Goal: Information Seeking & Learning: Learn about a topic

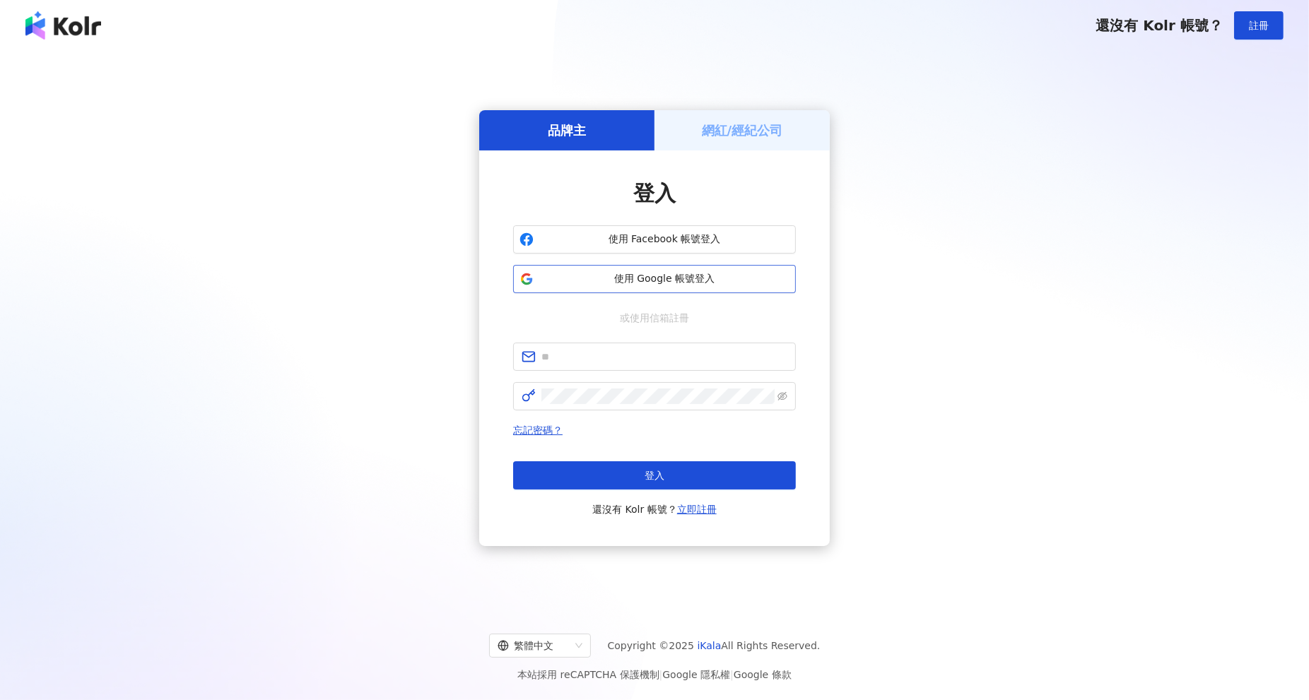
click at [693, 273] on span "使用 Google 帳號登入" at bounding box center [664, 279] width 250 height 14
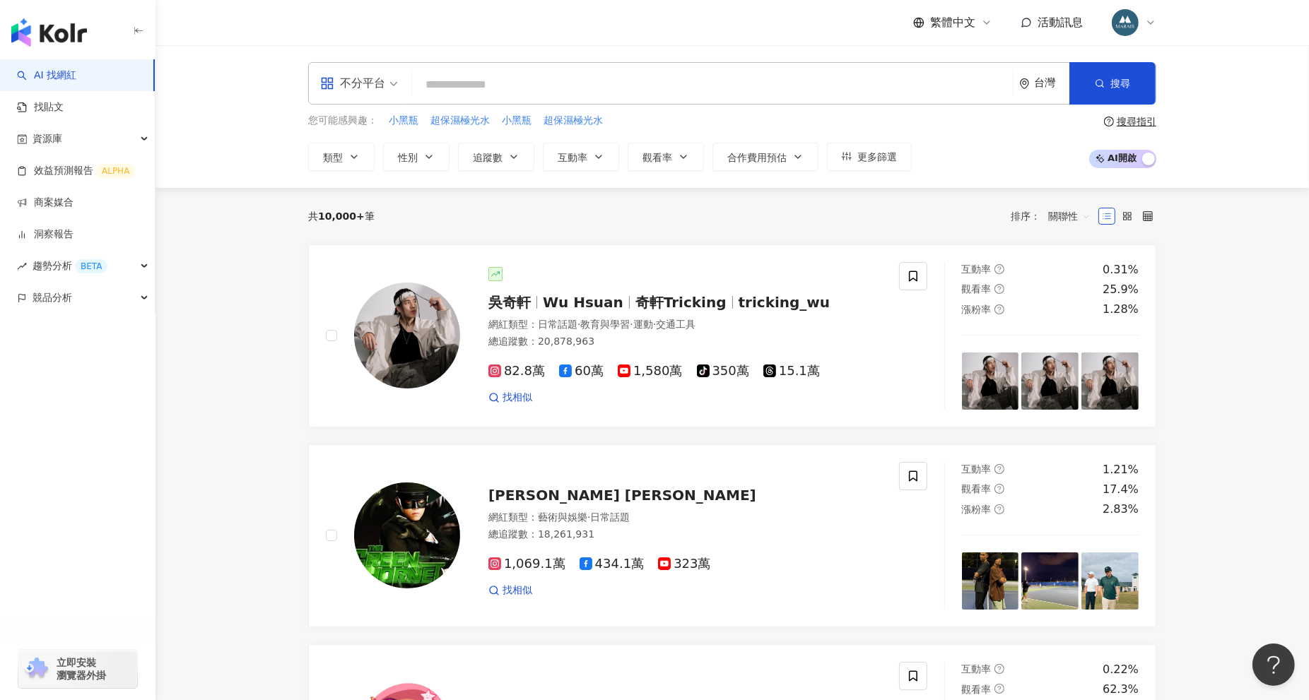
click at [510, 80] on input "search" at bounding box center [712, 84] width 589 height 27
click at [64, 110] on link "找貼文" at bounding box center [40, 107] width 47 height 14
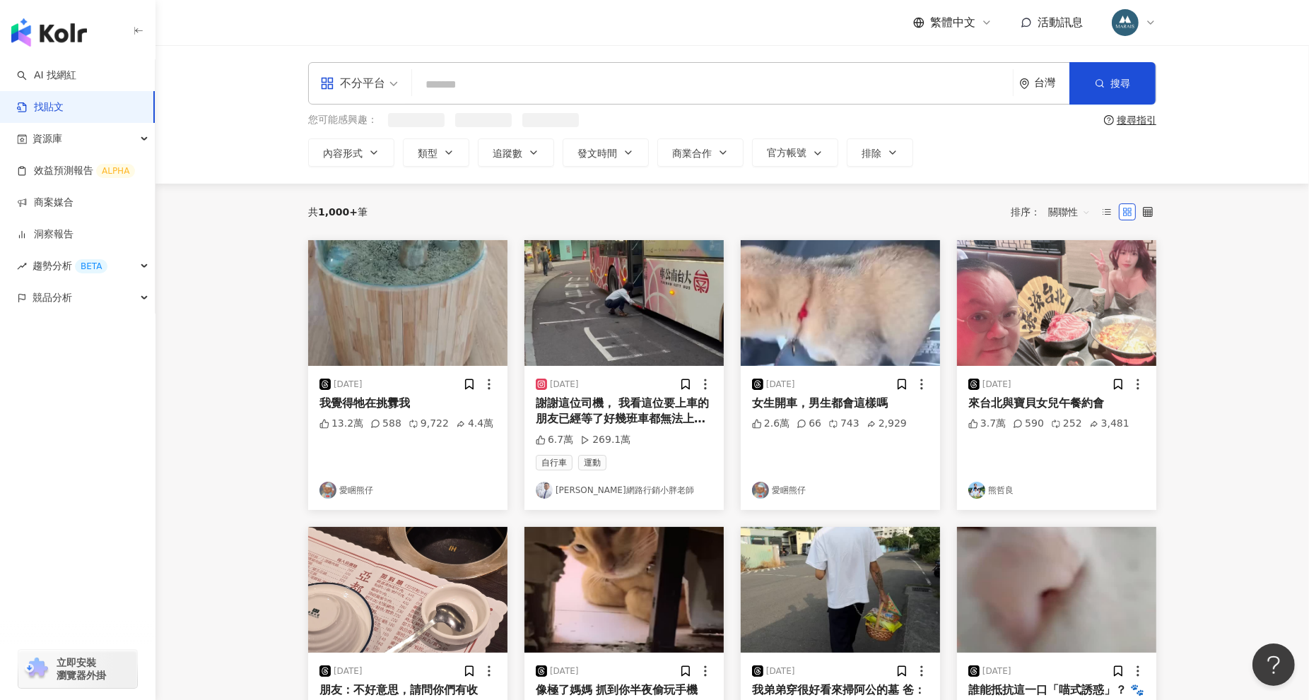
click at [517, 83] on input "search" at bounding box center [712, 84] width 589 height 30
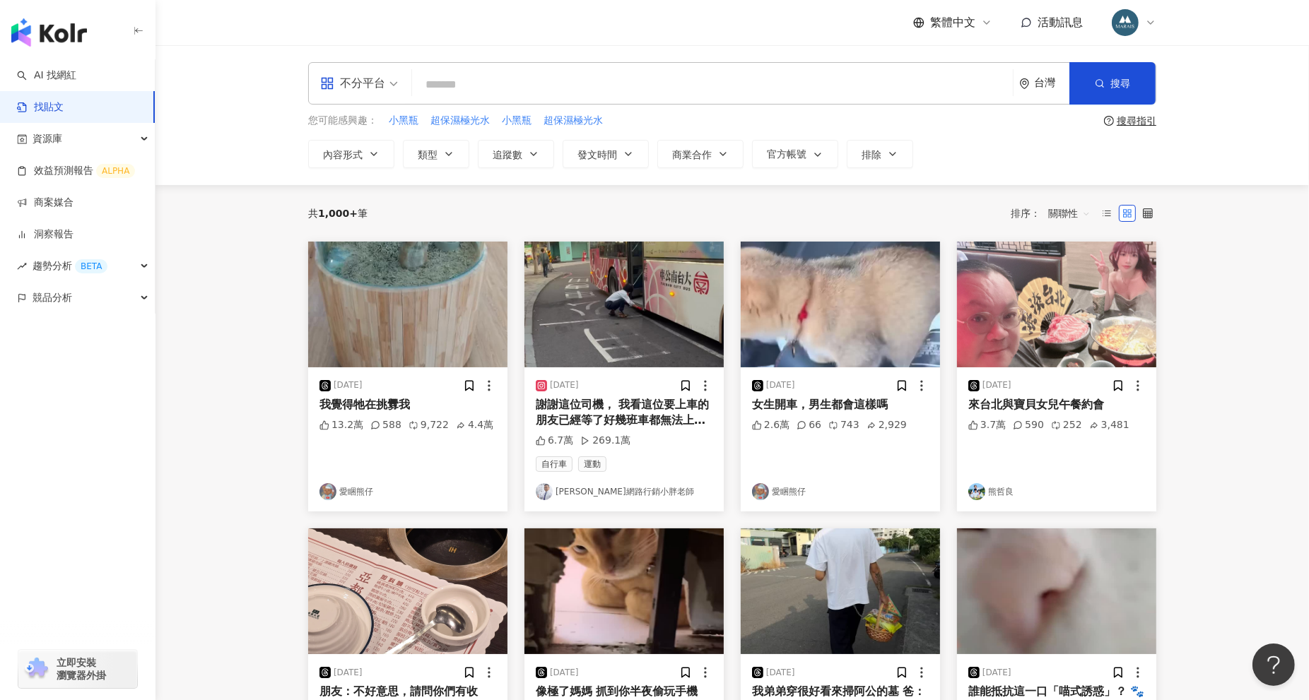
paste input "*****"
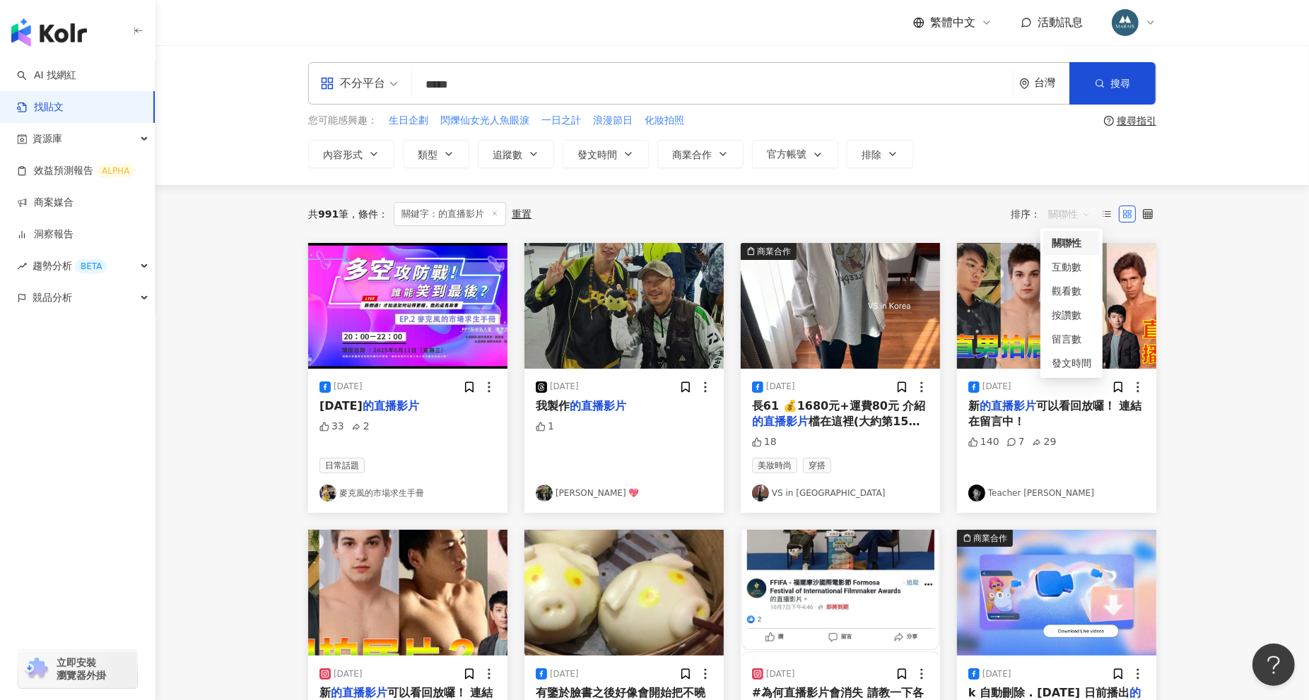
click at [1072, 209] on span "關聯性" at bounding box center [1069, 214] width 42 height 23
click at [1073, 264] on div "互動數" at bounding box center [1071, 267] width 40 height 16
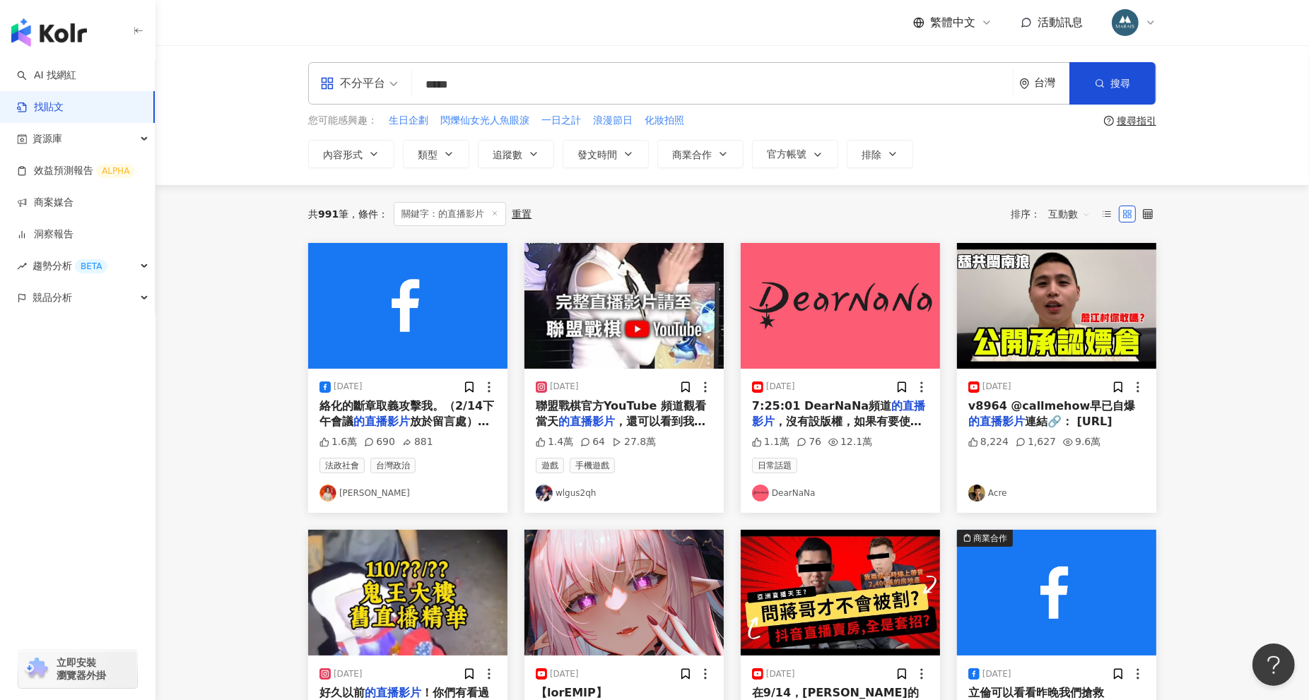
click at [435, 84] on input "*****" at bounding box center [712, 84] width 589 height 30
type input "**"
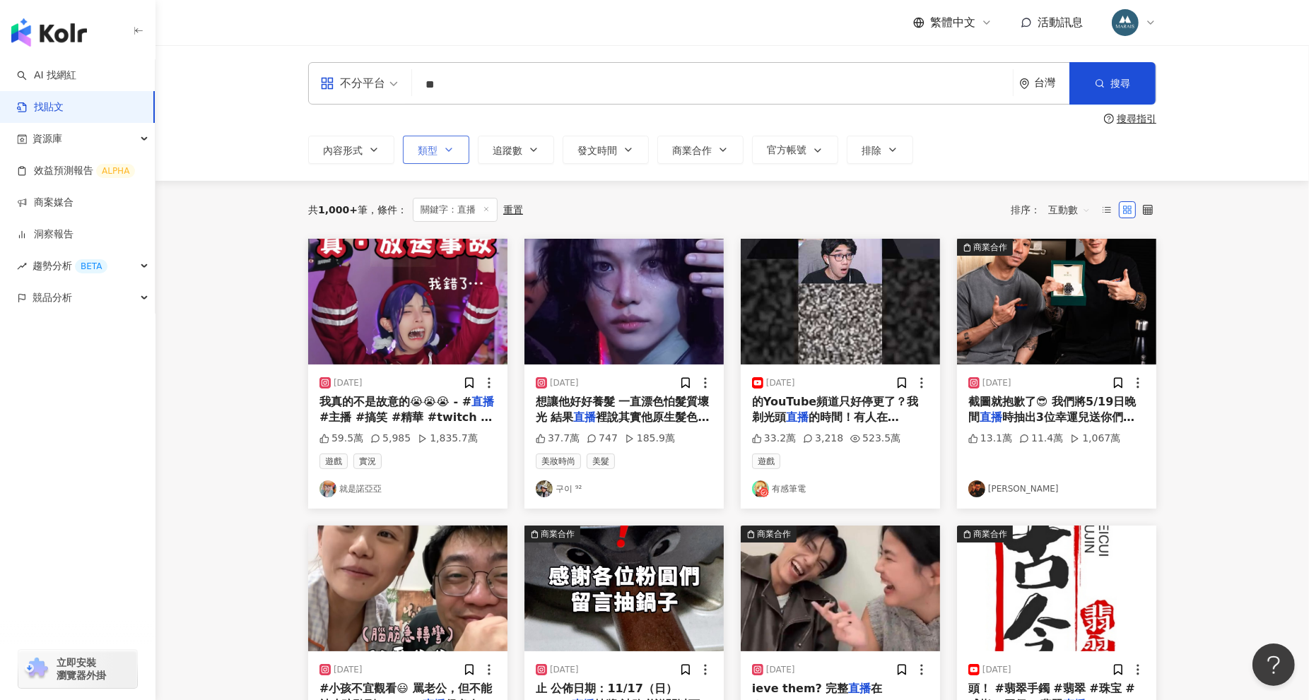
click at [449, 153] on icon "button" at bounding box center [448, 149] width 11 height 11
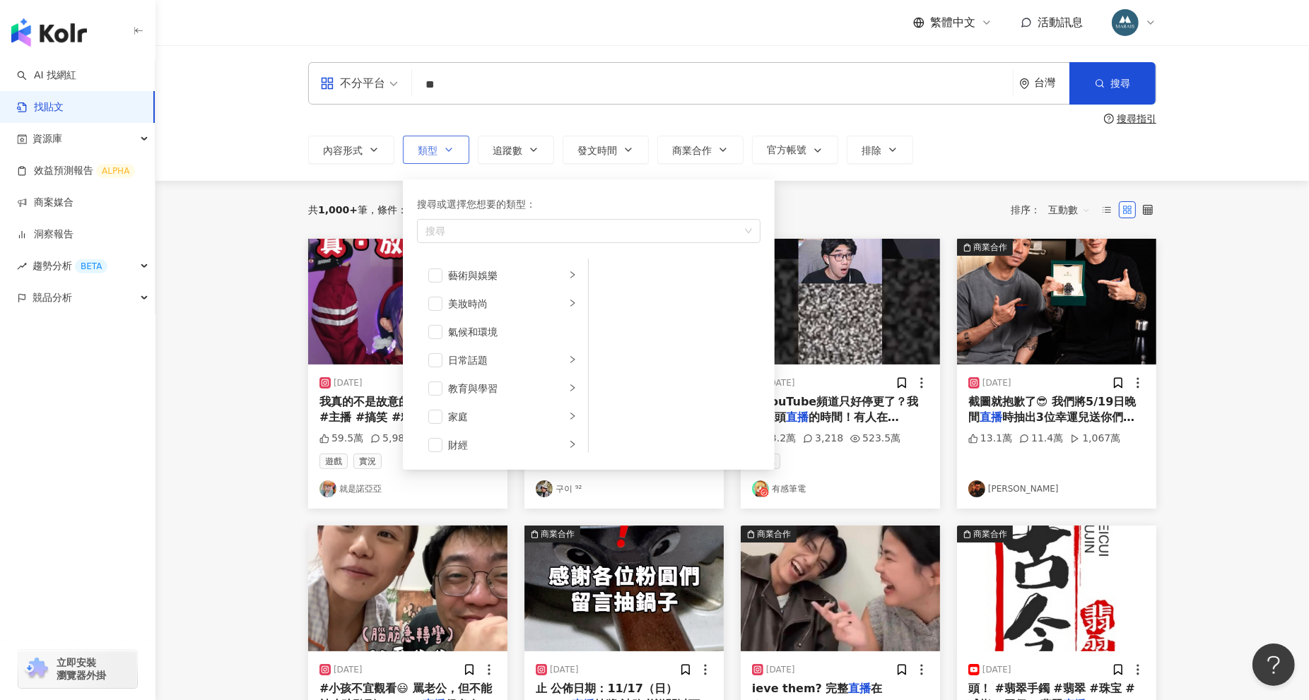
click at [449, 153] on icon "button" at bounding box center [448, 149] width 11 height 11
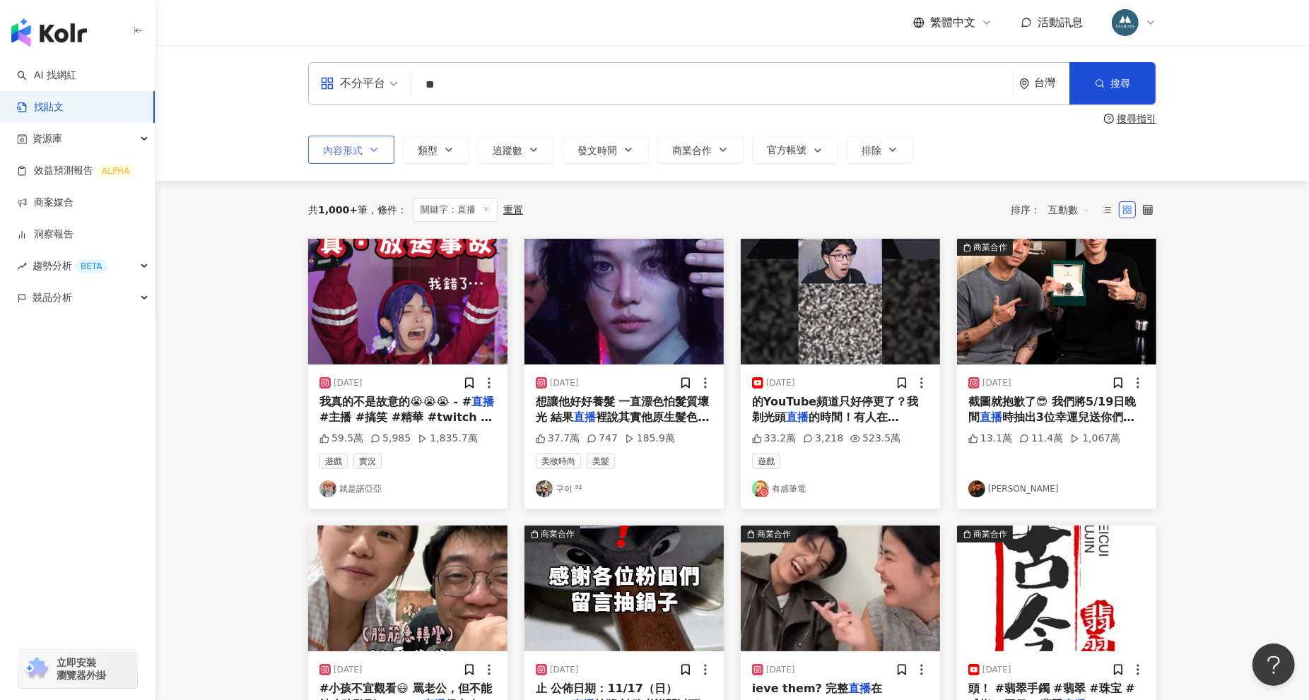
click at [363, 151] on button "內容形式" at bounding box center [351, 150] width 86 height 28
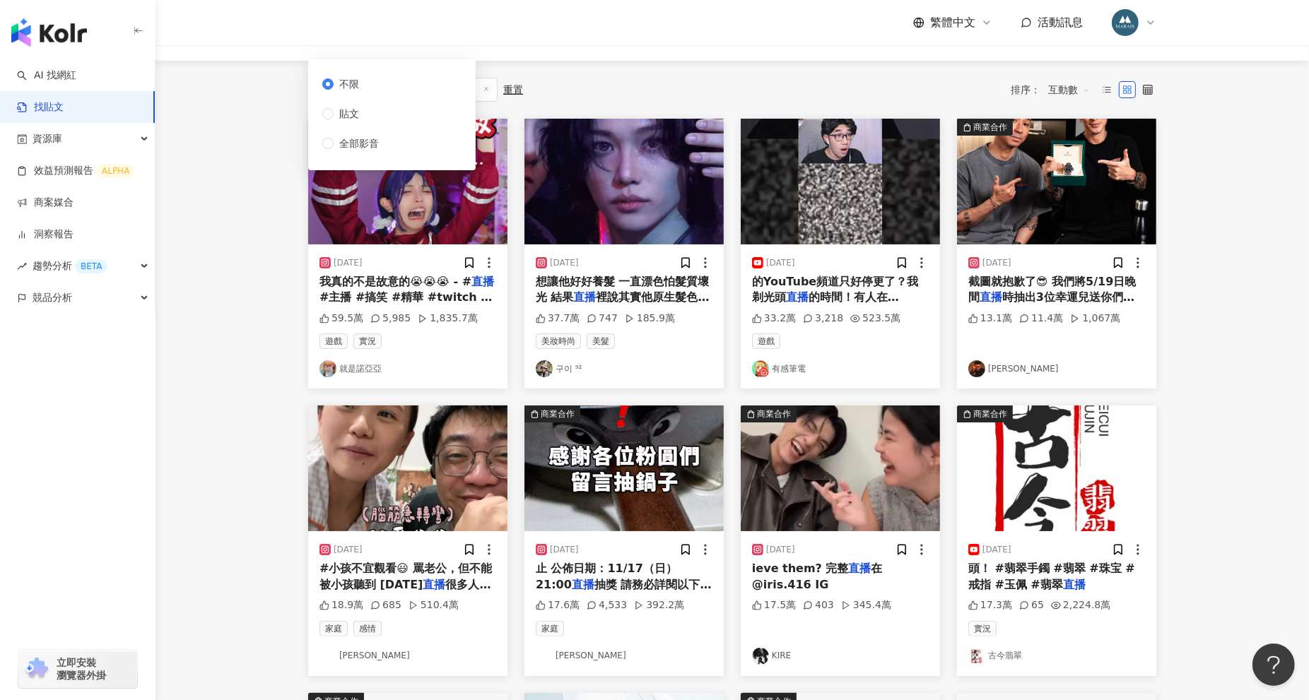
scroll to position [13, 0]
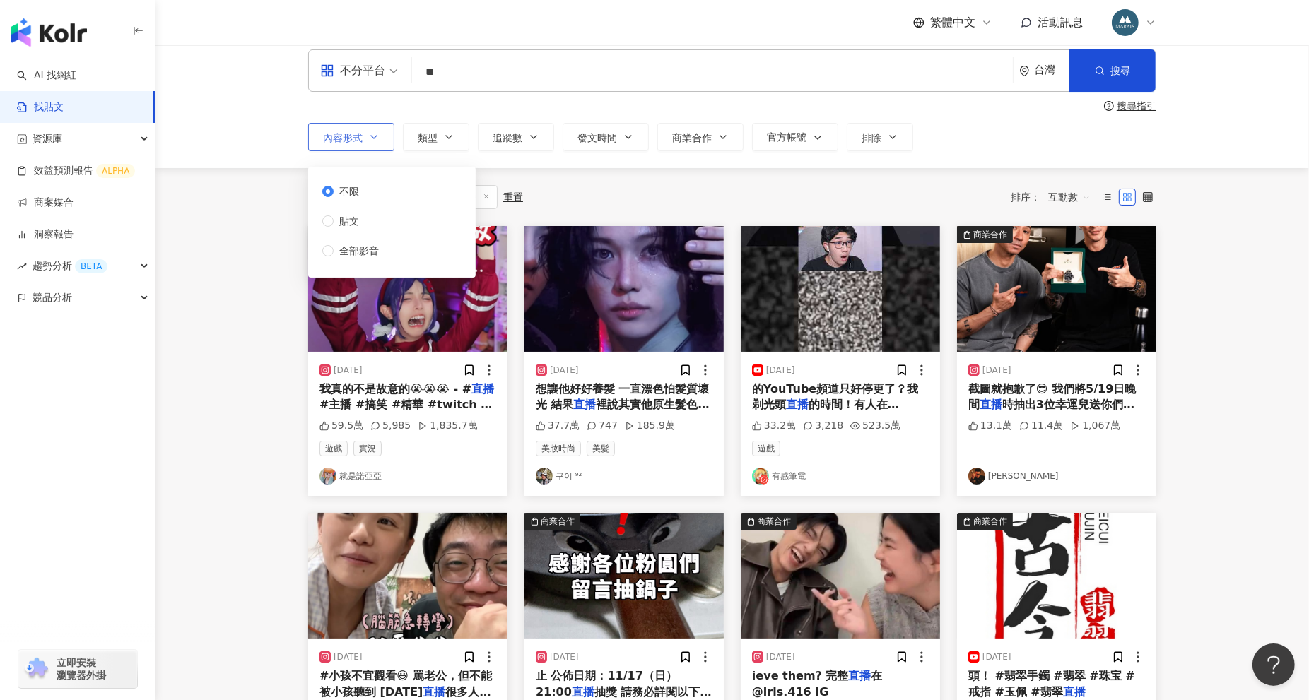
click at [372, 140] on icon "button" at bounding box center [373, 136] width 11 height 11
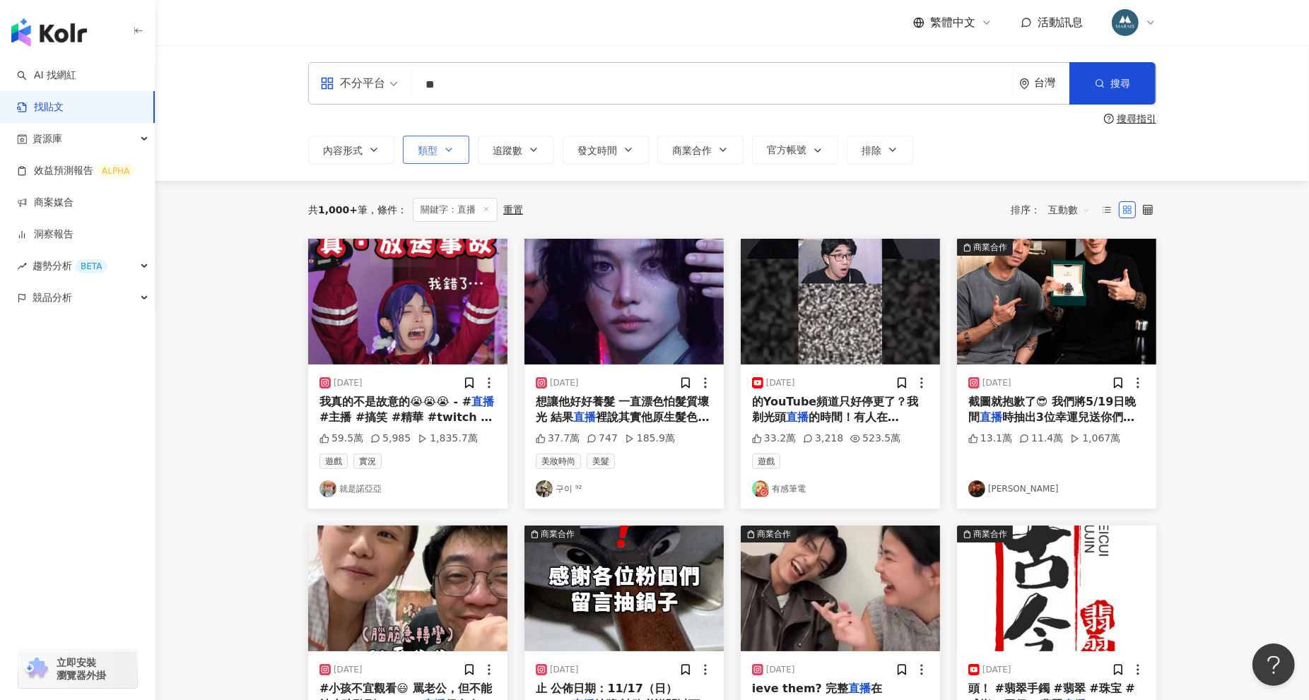
click at [464, 149] on button "類型" at bounding box center [436, 150] width 66 height 28
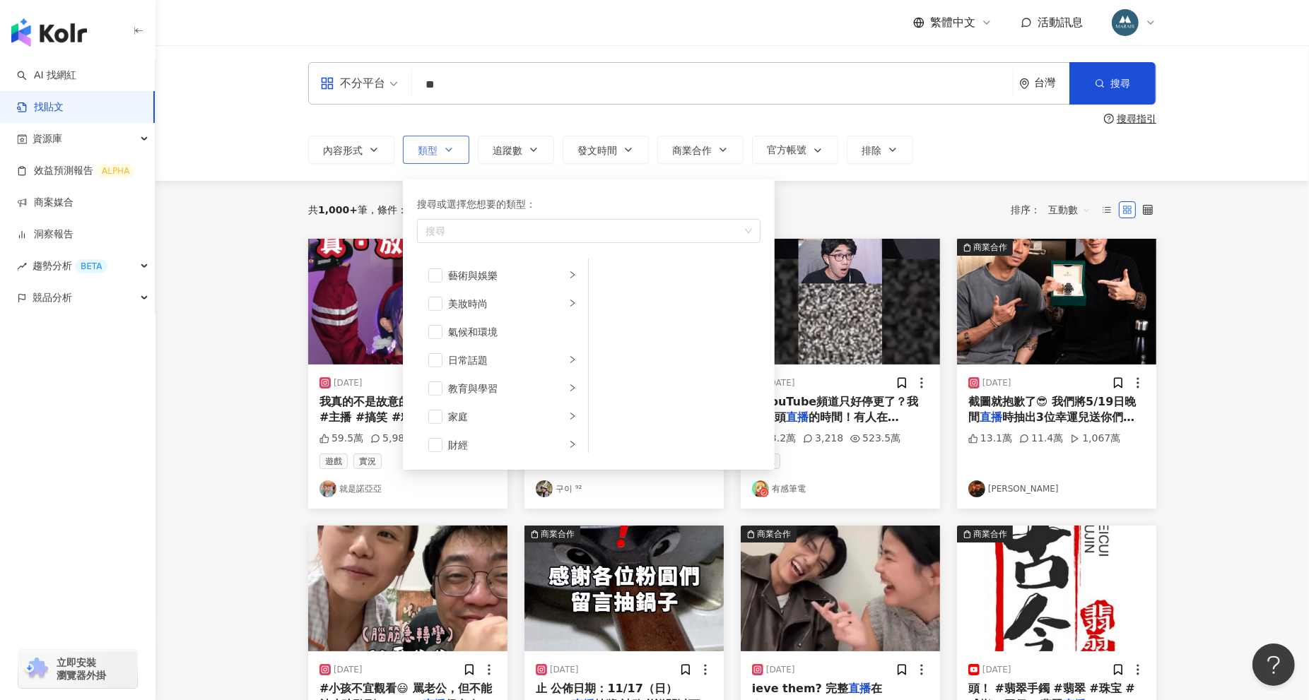
click at [459, 147] on button "類型 搜尋或選擇您想要的類型： 搜尋 藝術與娛樂 美妝時尚 氣候和環境 日常話題 教育與學習 家庭 財經 美食 命理占卜 遊戲 法政社會 生活風格 影視娛樂 …" at bounding box center [436, 150] width 66 height 28
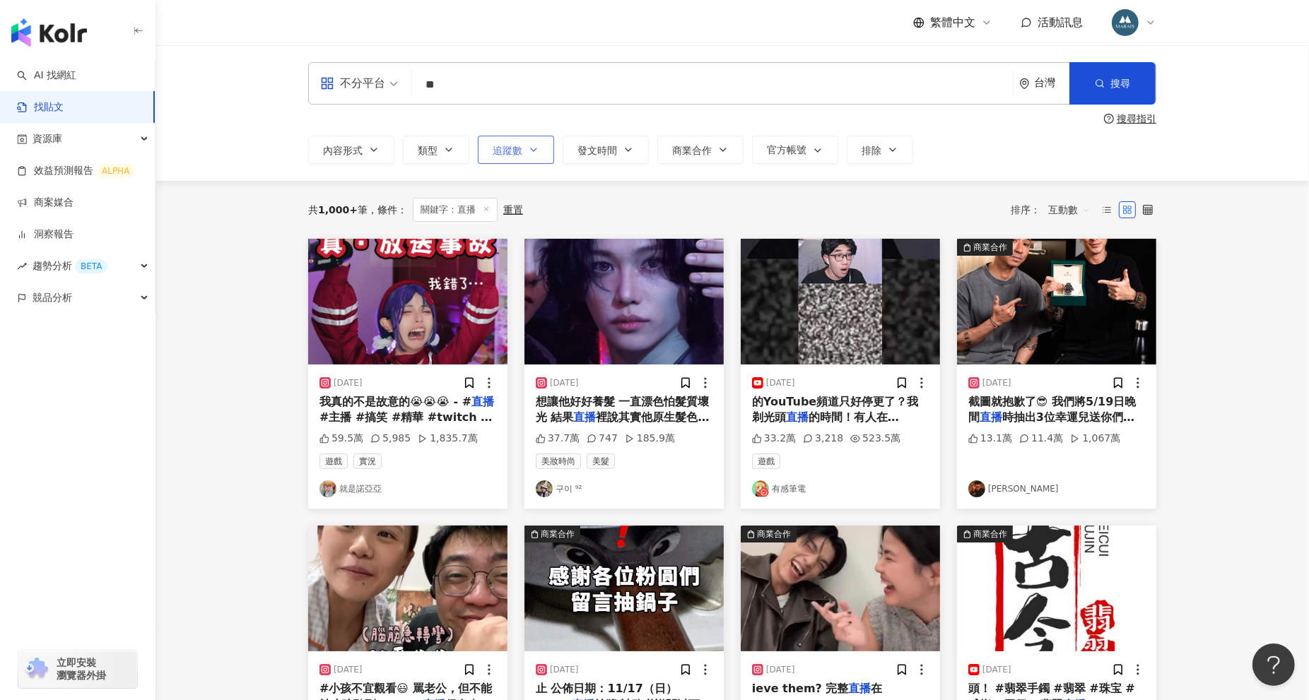
click at [518, 147] on span "追蹤數" at bounding box center [508, 150] width 30 height 11
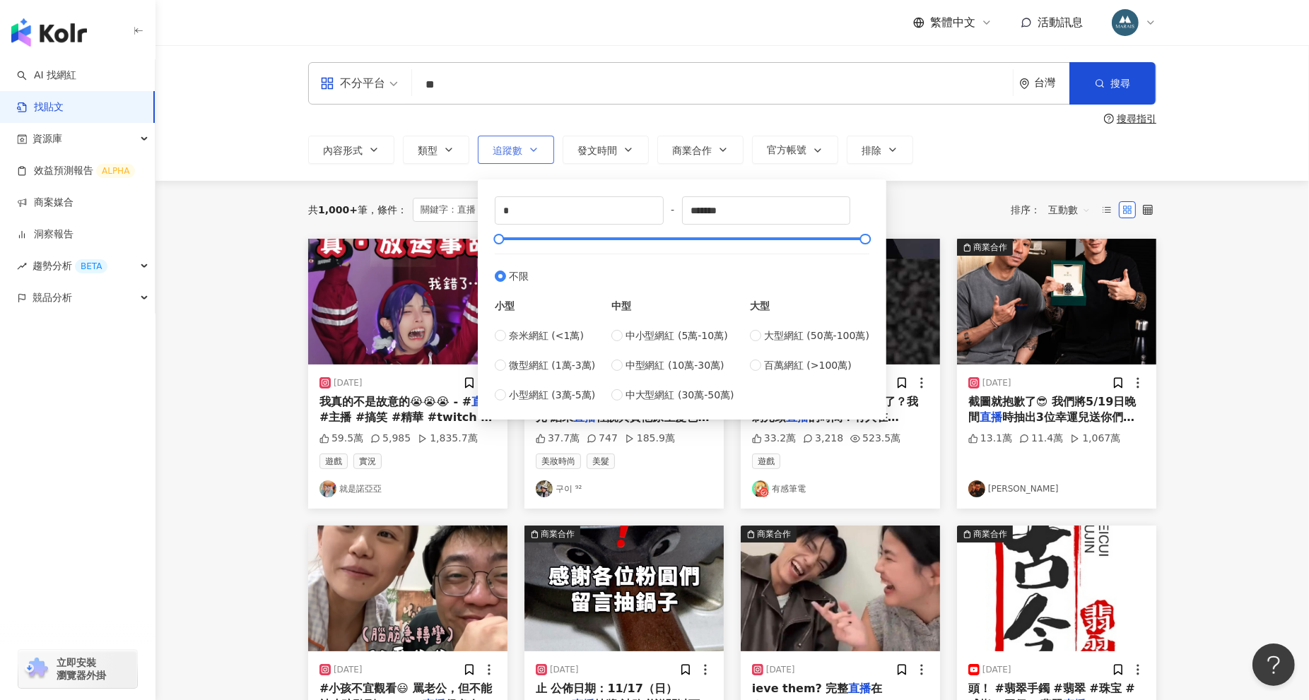
click at [518, 147] on span "追蹤數" at bounding box center [508, 150] width 30 height 11
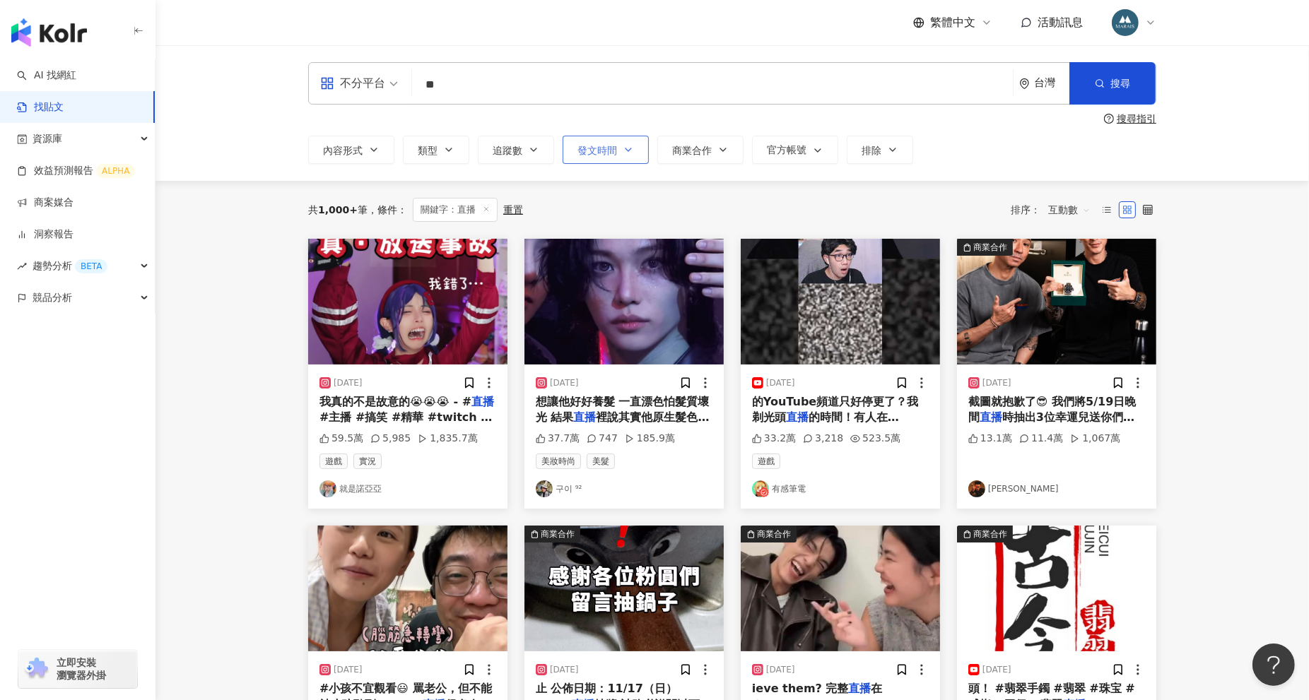
click at [603, 151] on span "發文時間" at bounding box center [597, 150] width 40 height 11
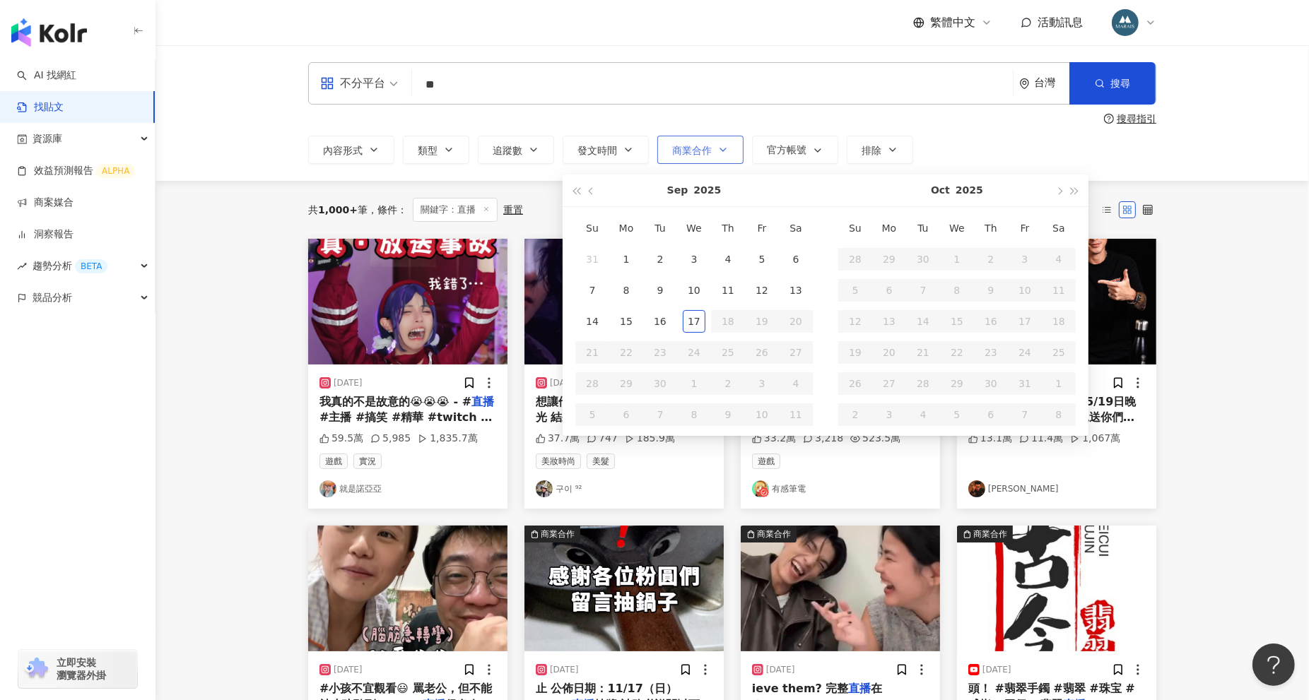
click at [661, 149] on button "商業合作" at bounding box center [700, 150] width 86 height 28
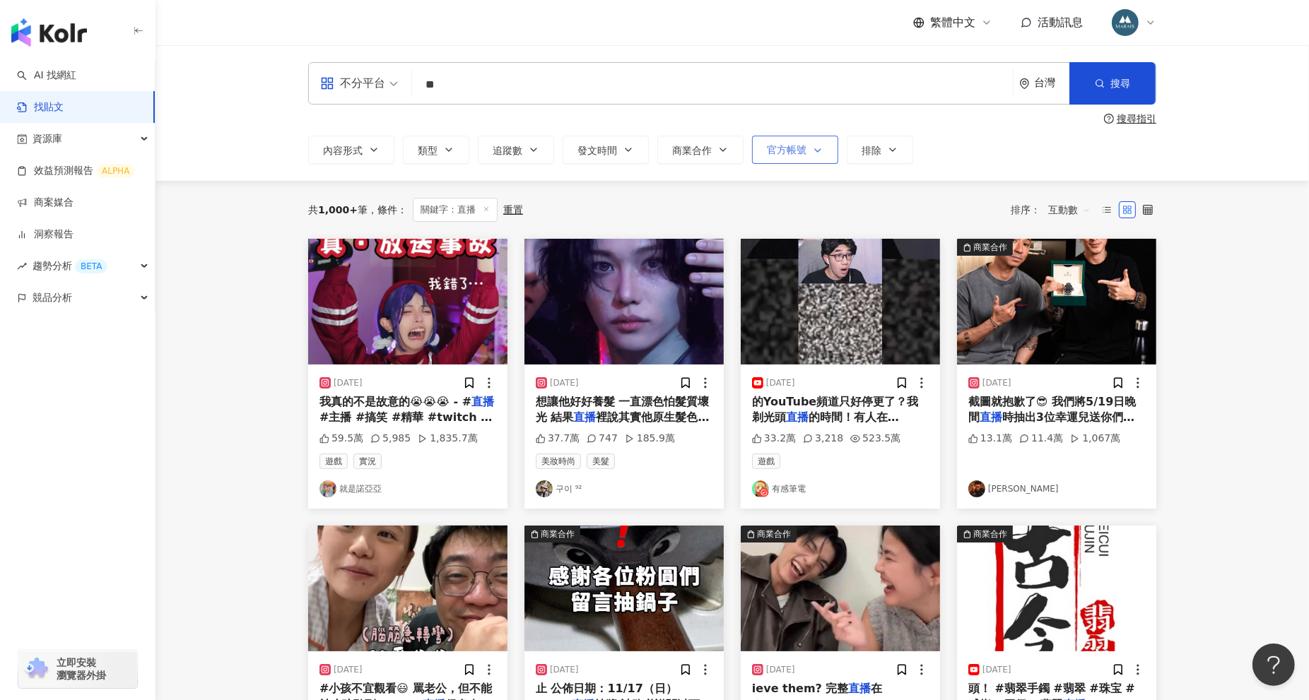
click at [782, 149] on span "官方帳號" at bounding box center [787, 149] width 40 height 11
click at [880, 149] on span "排除" at bounding box center [871, 150] width 20 height 11
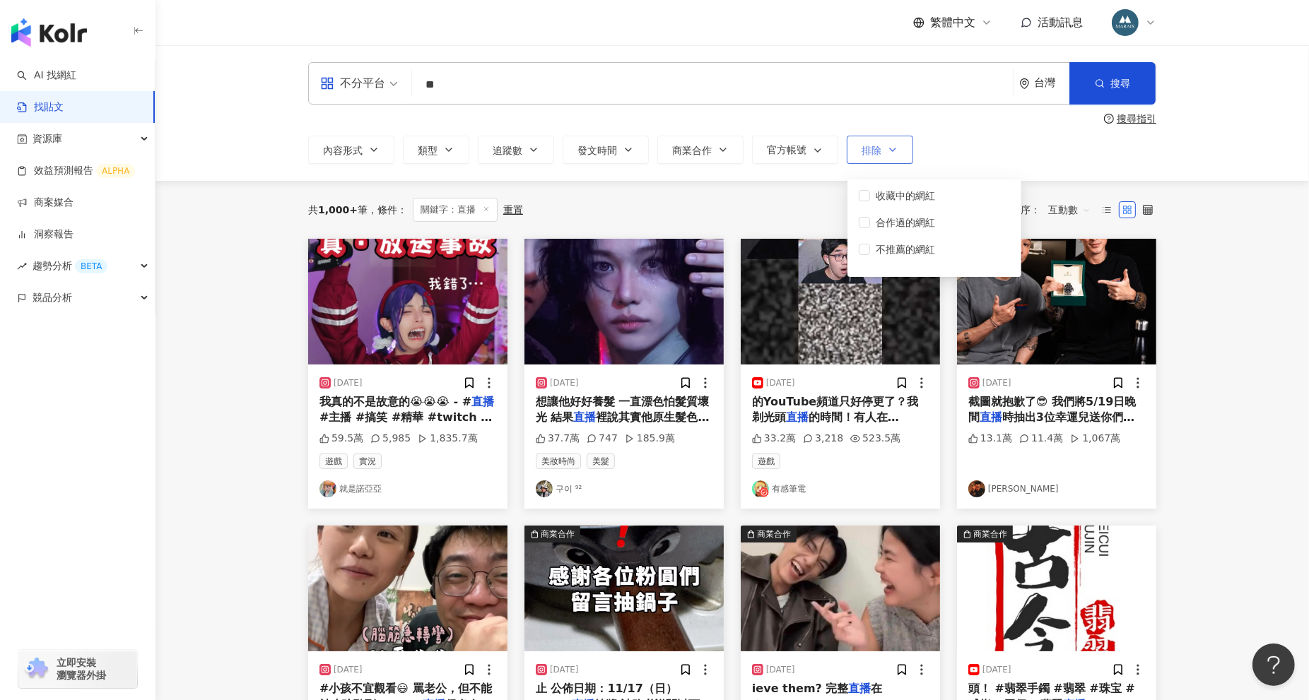
click at [880, 149] on span "排除" at bounding box center [871, 150] width 20 height 11
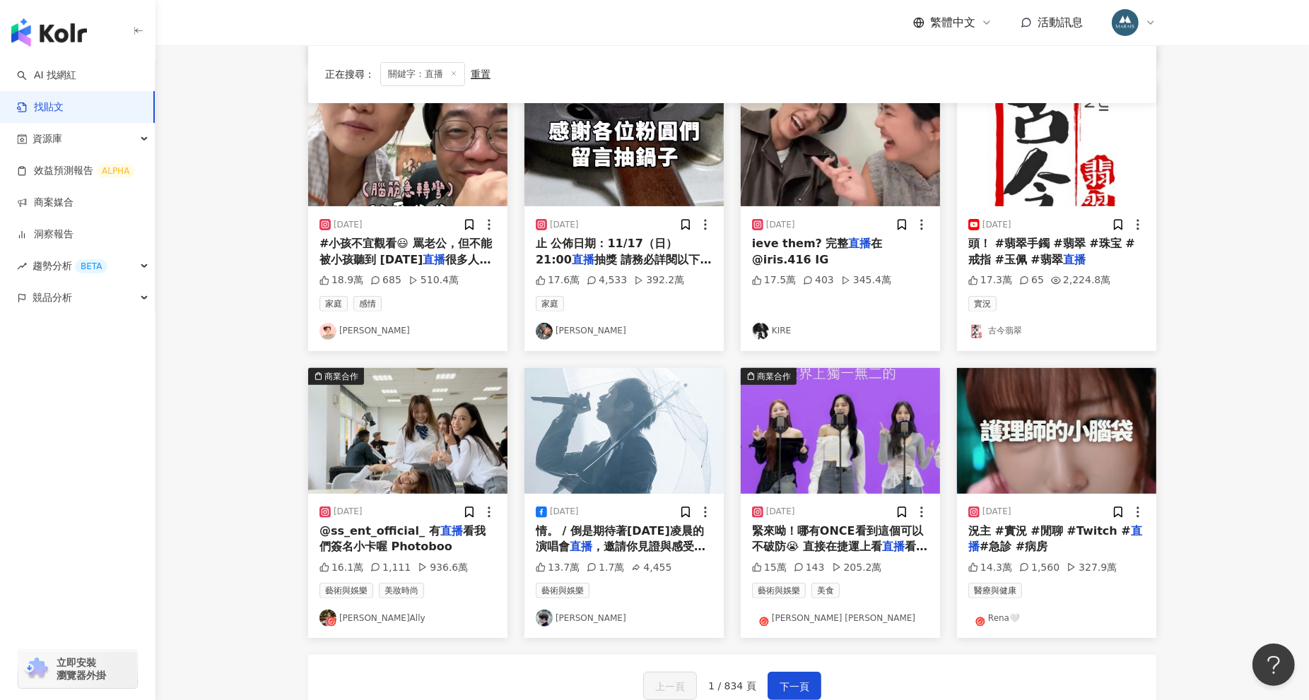
scroll to position [654, 0]
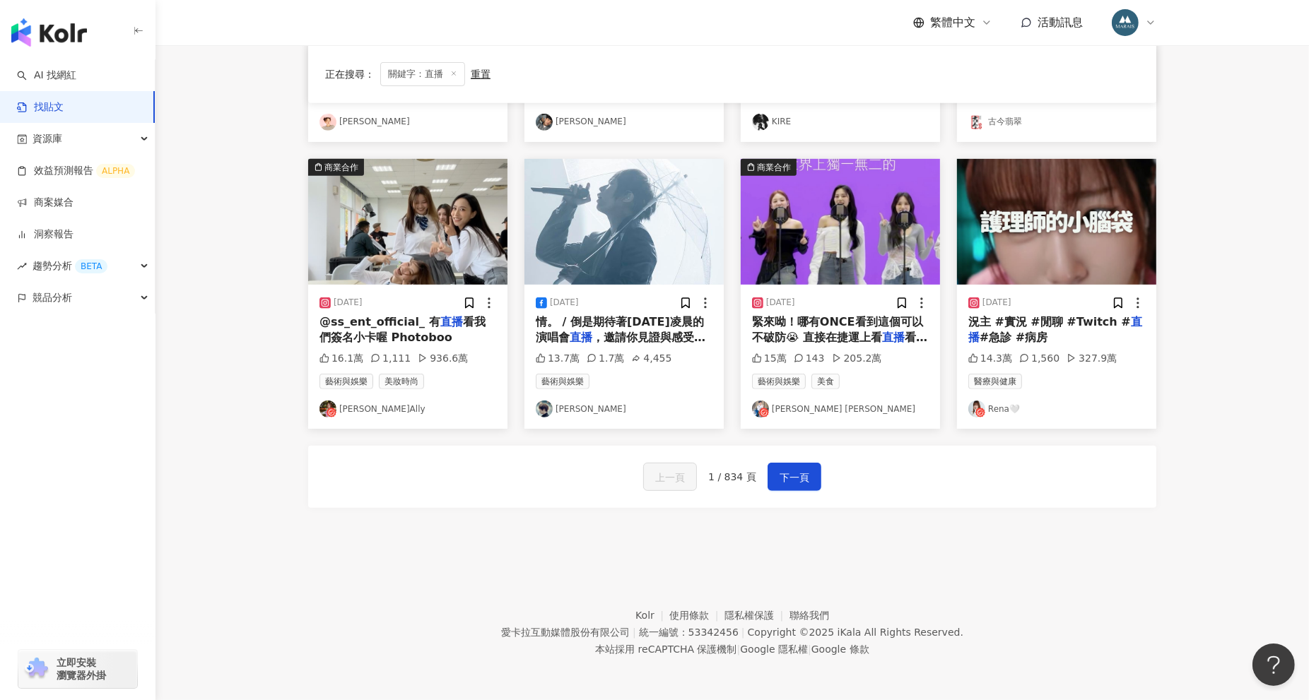
click at [1030, 247] on img "button" at bounding box center [1056, 222] width 199 height 126
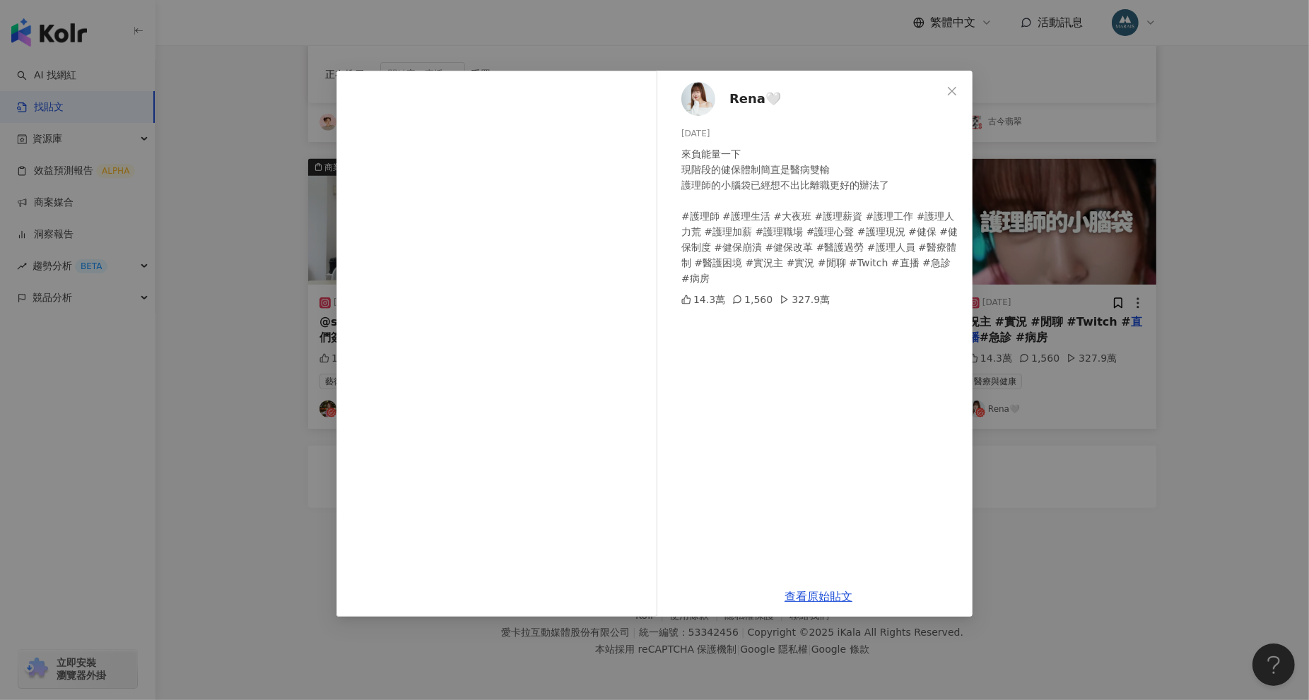
click at [1104, 386] on div "Rena🤍 2025/2/27 來負能量一下 現階段的健保體制簡直是醫病雙輸 護理師的小腦袋已經想不出比離職更好的辦法了 #護理師 #護理生活 #大夜班 #護…" at bounding box center [654, 350] width 1309 height 700
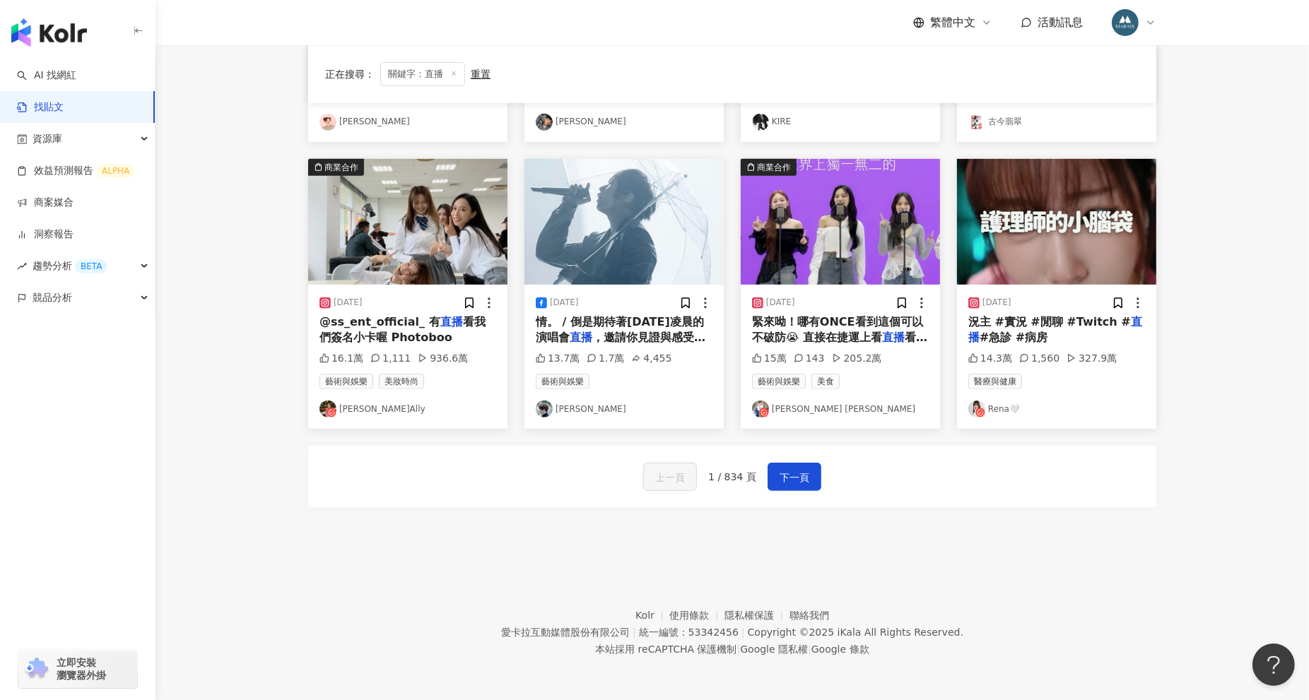
click at [1018, 276] on img "button" at bounding box center [1056, 222] width 199 height 126
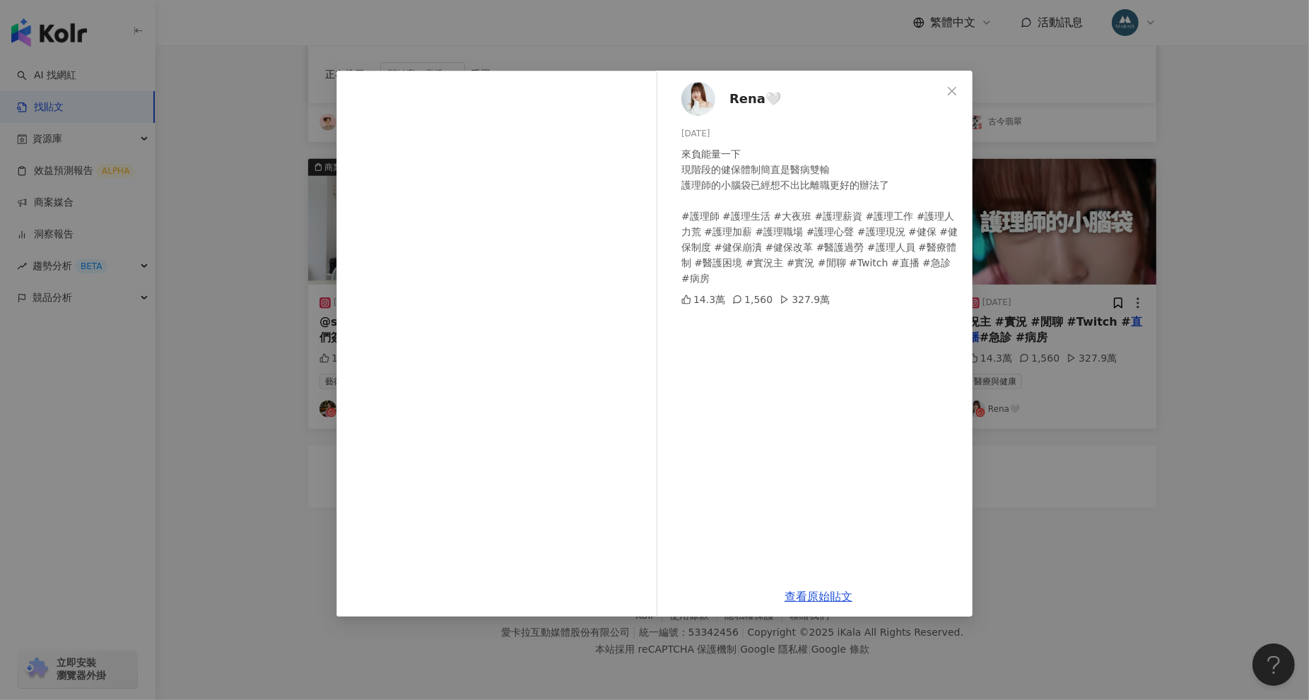
click at [1036, 506] on div "Rena🤍 2025/2/27 來負能量一下 現階段的健保體制簡直是醫病雙輸 護理師的小腦袋已經想不出比離職更好的辦法了 #護理師 #護理生活 #大夜班 #護…" at bounding box center [654, 350] width 1309 height 700
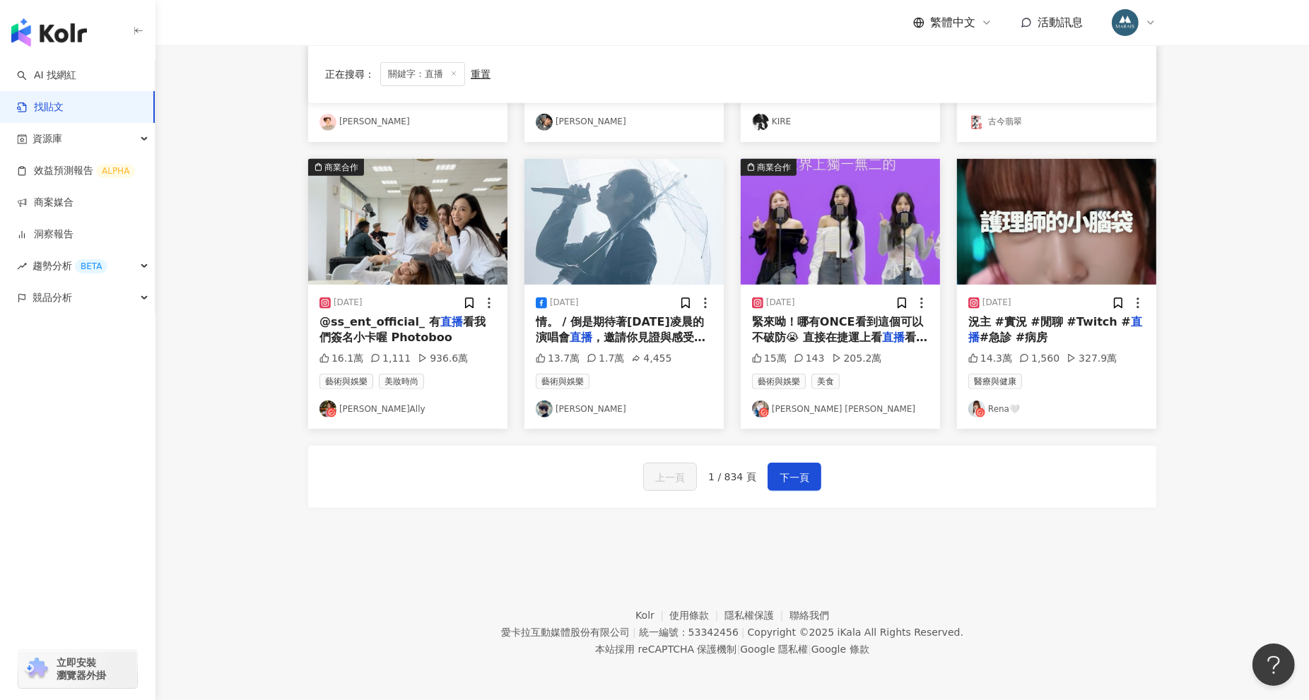
click at [1046, 230] on img "button" at bounding box center [1056, 222] width 199 height 126
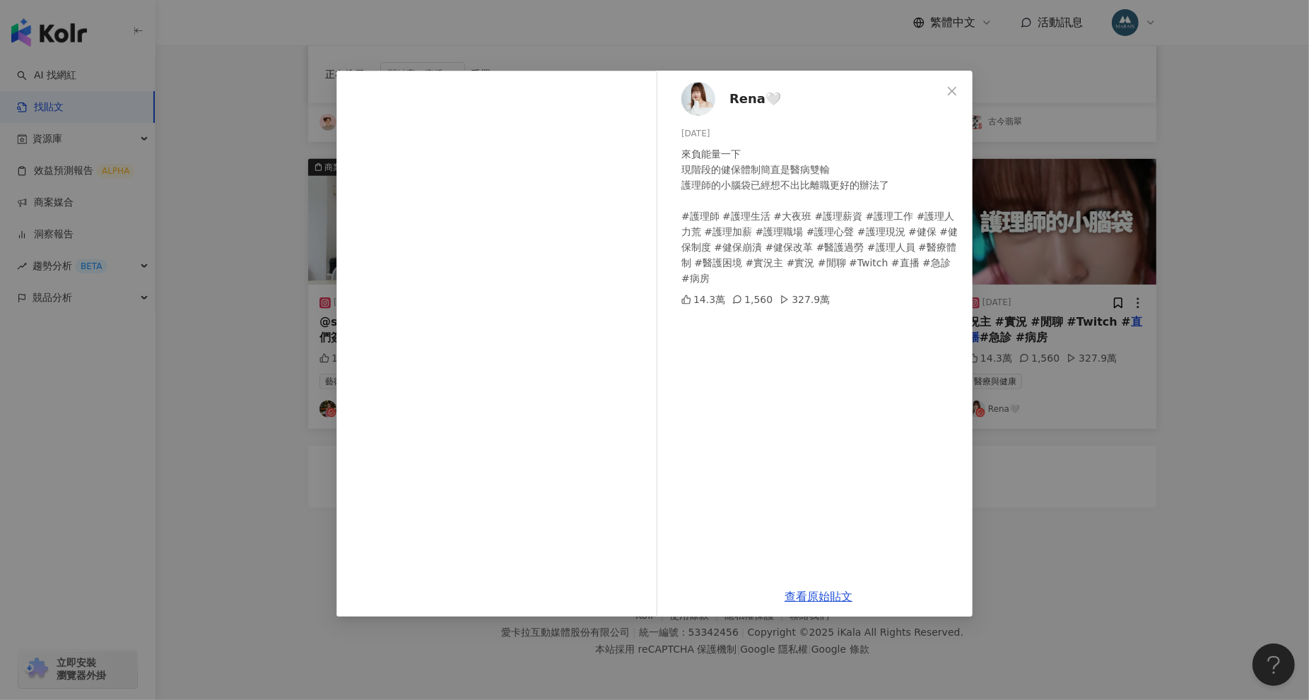
click at [738, 98] on span "Rena🤍" at bounding box center [755, 99] width 52 height 20
click at [748, 97] on span "Rena🤍" at bounding box center [755, 99] width 52 height 20
click at [1173, 126] on div "Rena🤍 2025/2/27 來負能量一下 現階段的健保體制簡直是醫病雙輸 護理師的小腦袋已經想不出比離職更好的辦法了 #護理師 #護理生活 #大夜班 #護…" at bounding box center [654, 350] width 1309 height 700
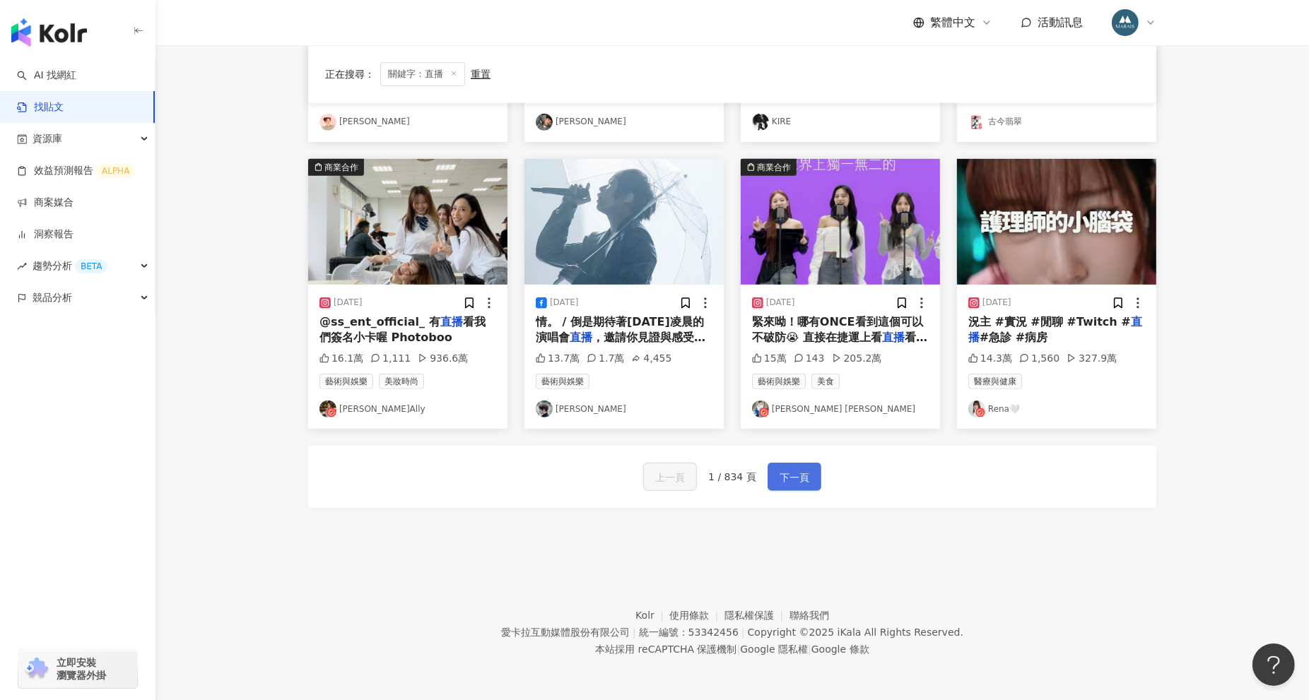
click at [794, 477] on span "下一頁" at bounding box center [794, 477] width 30 height 17
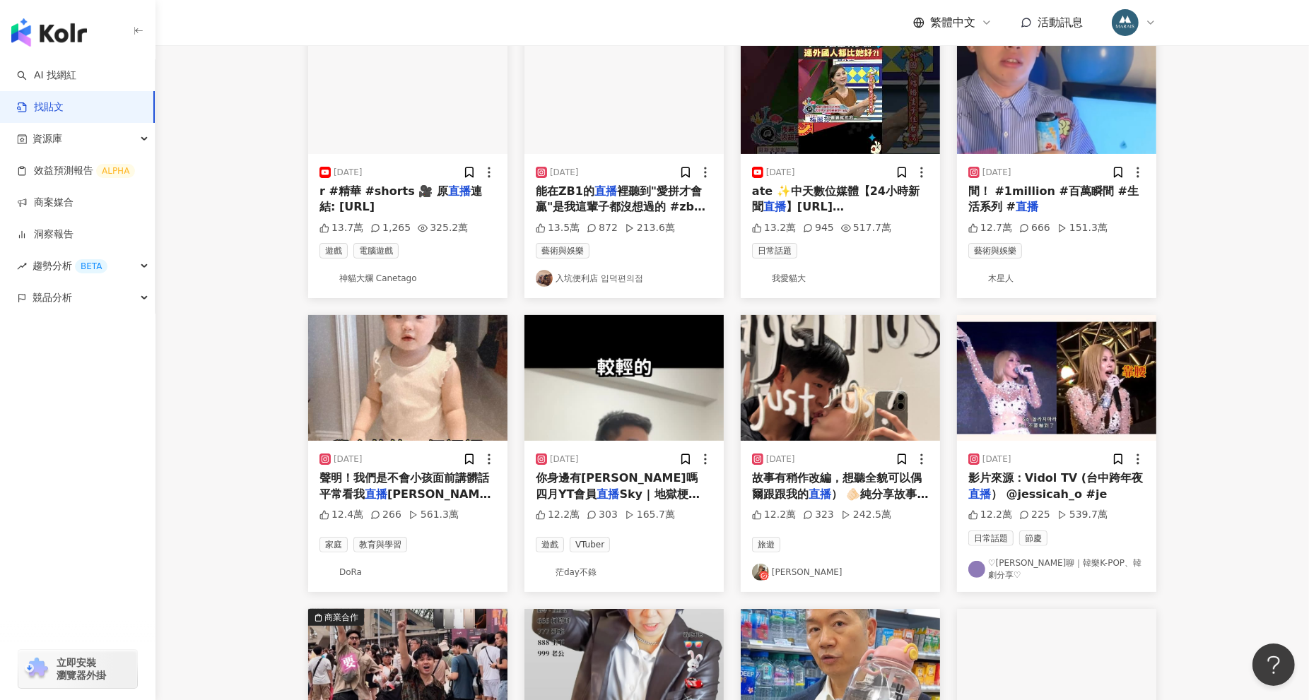
scroll to position [23, 0]
